Goal: Task Accomplishment & Management: Manage account settings

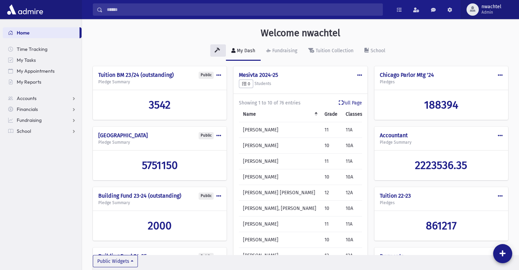
click at [478, 10] on div "button" at bounding box center [472, 9] width 12 height 12
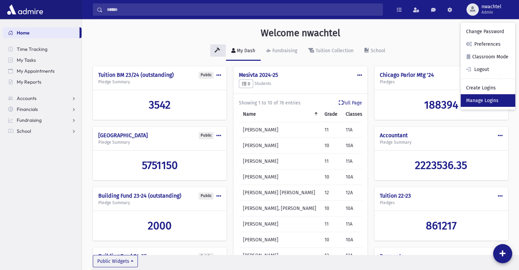
click at [483, 98] on link "Manage Logins" at bounding box center [487, 100] width 55 height 13
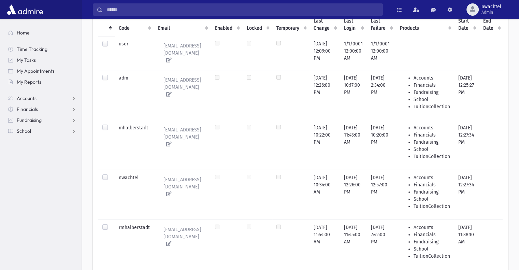
scroll to position [136, 0]
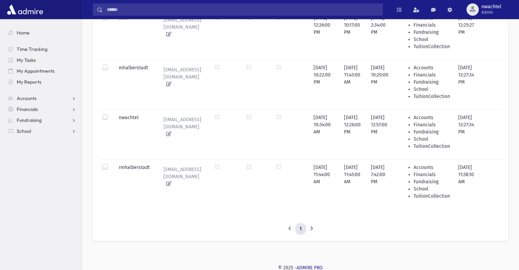
click at [110, 164] on label at bounding box center [110, 164] width 0 height 0
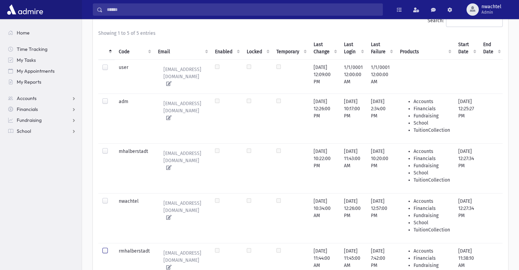
scroll to position [0, 0]
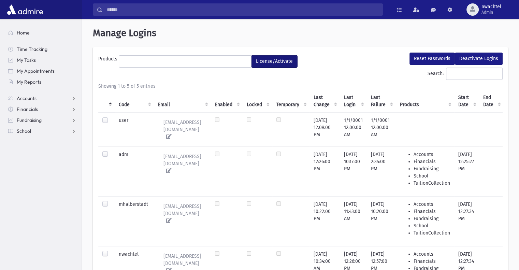
click at [274, 58] on button "License/Activate" at bounding box center [274, 61] width 46 height 12
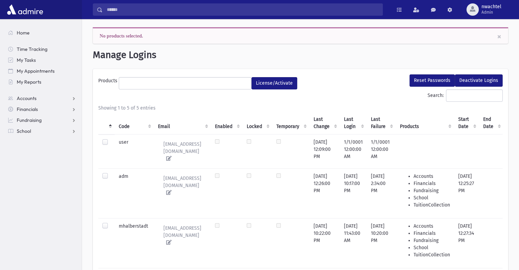
click at [163, 78] on ul at bounding box center [185, 82] width 132 height 10
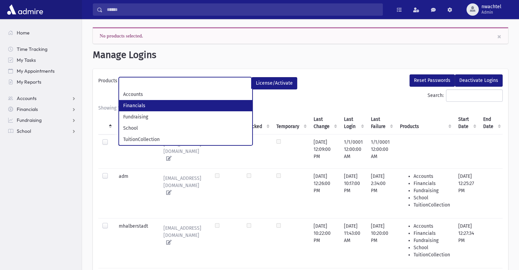
scroll to position [6, 0]
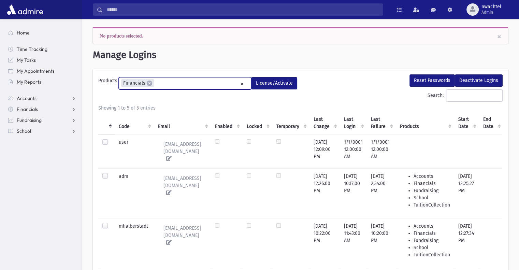
click at [194, 78] on ul "× × Financials" at bounding box center [185, 82] width 132 height 11
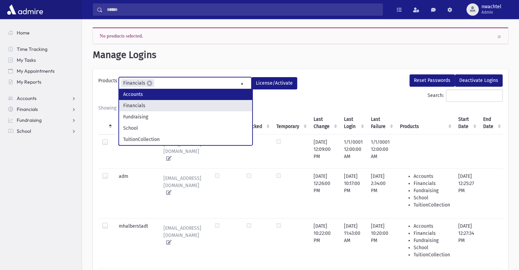
select select "*"
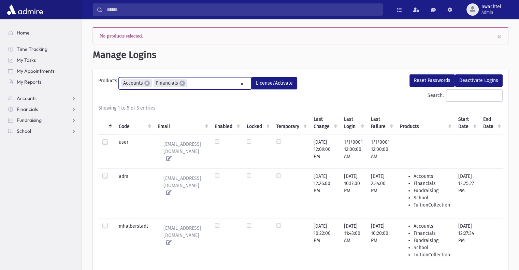
click at [196, 79] on ul "× × Accounts × Financials" at bounding box center [185, 82] width 132 height 11
click at [228, 84] on input "search" at bounding box center [229, 83] width 4 height 7
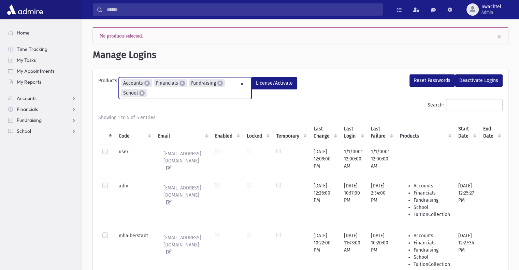
click at [169, 94] on ul "× × Accounts × Financials × Fundraising × School" at bounding box center [185, 87] width 132 height 21
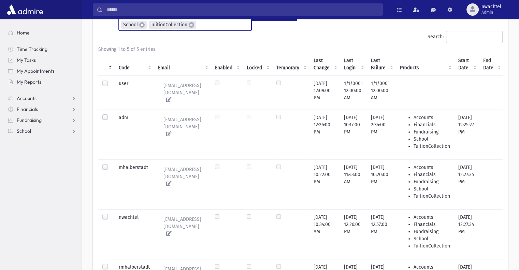
scroll to position [0, 0]
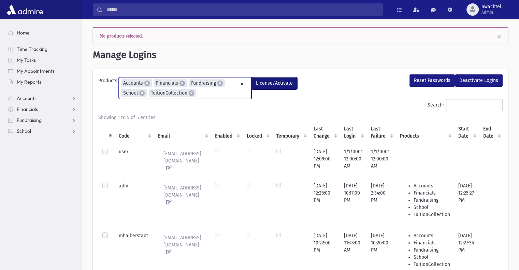
click at [262, 83] on button "License/Activate" at bounding box center [274, 83] width 46 height 12
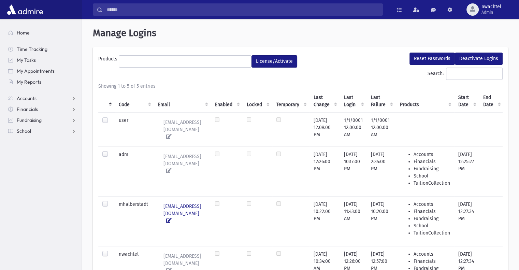
scroll to position [136, 0]
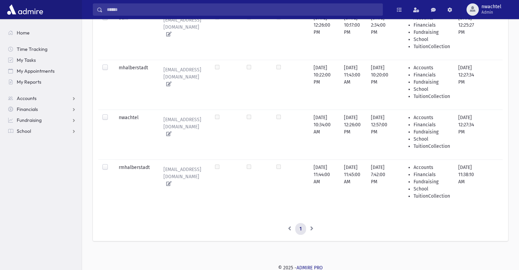
click at [110, 164] on label at bounding box center [110, 164] width 0 height 0
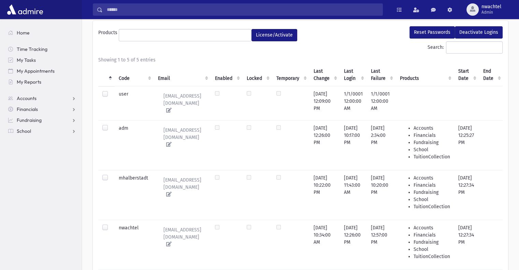
scroll to position [0, 0]
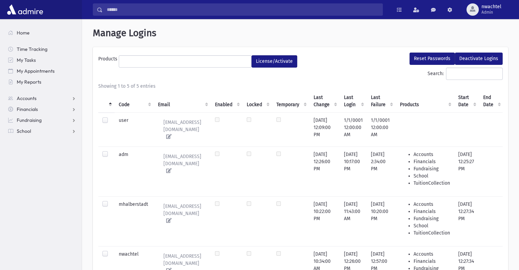
click at [138, 61] on ul at bounding box center [185, 61] width 132 height 10
select select "*"
click at [157, 62] on ul "× × Accounts" at bounding box center [185, 61] width 132 height 11
click at [190, 63] on input "search" at bounding box center [191, 61] width 4 height 7
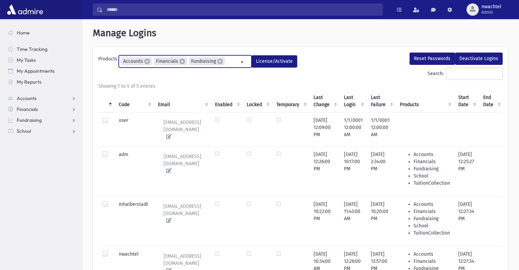
click at [223, 58] on li "× Fundraising" at bounding box center [207, 61] width 36 height 8
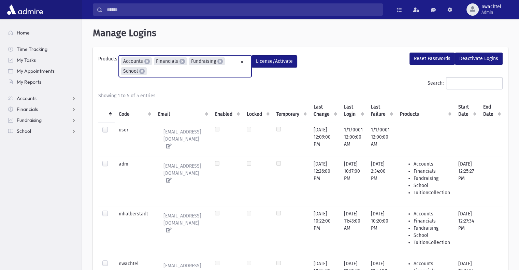
click at [157, 74] on ul "× × Accounts × Financials × Fundraising × School" at bounding box center [185, 66] width 132 height 21
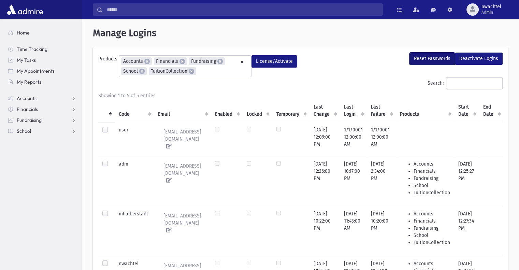
click at [436, 57] on button "Reset Passwords" at bounding box center [431, 59] width 45 height 12
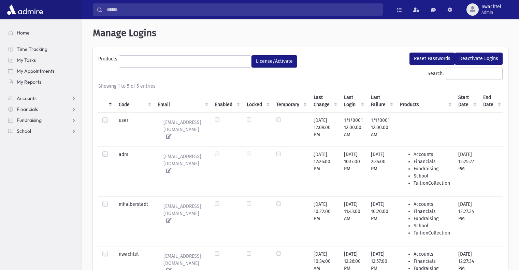
select select
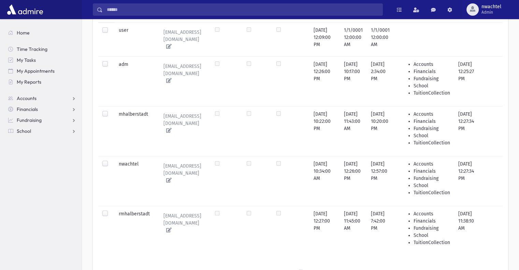
scroll to position [136, 0]
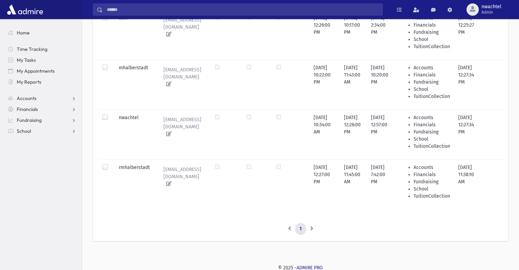
click at [102, 163] on td at bounding box center [106, 167] width 16 height 17
click at [110, 164] on label at bounding box center [110, 164] width 0 height 0
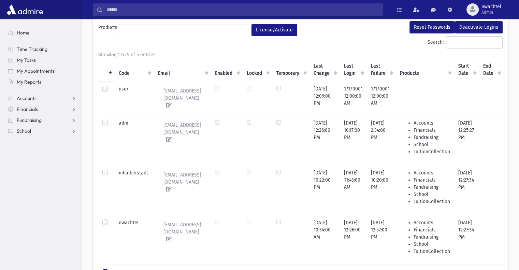
scroll to position [0, 0]
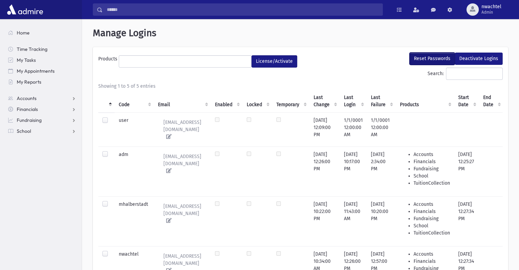
click at [428, 57] on button "Reset Passwords" at bounding box center [431, 59] width 45 height 12
select select
